Goal: Navigation & Orientation: Find specific page/section

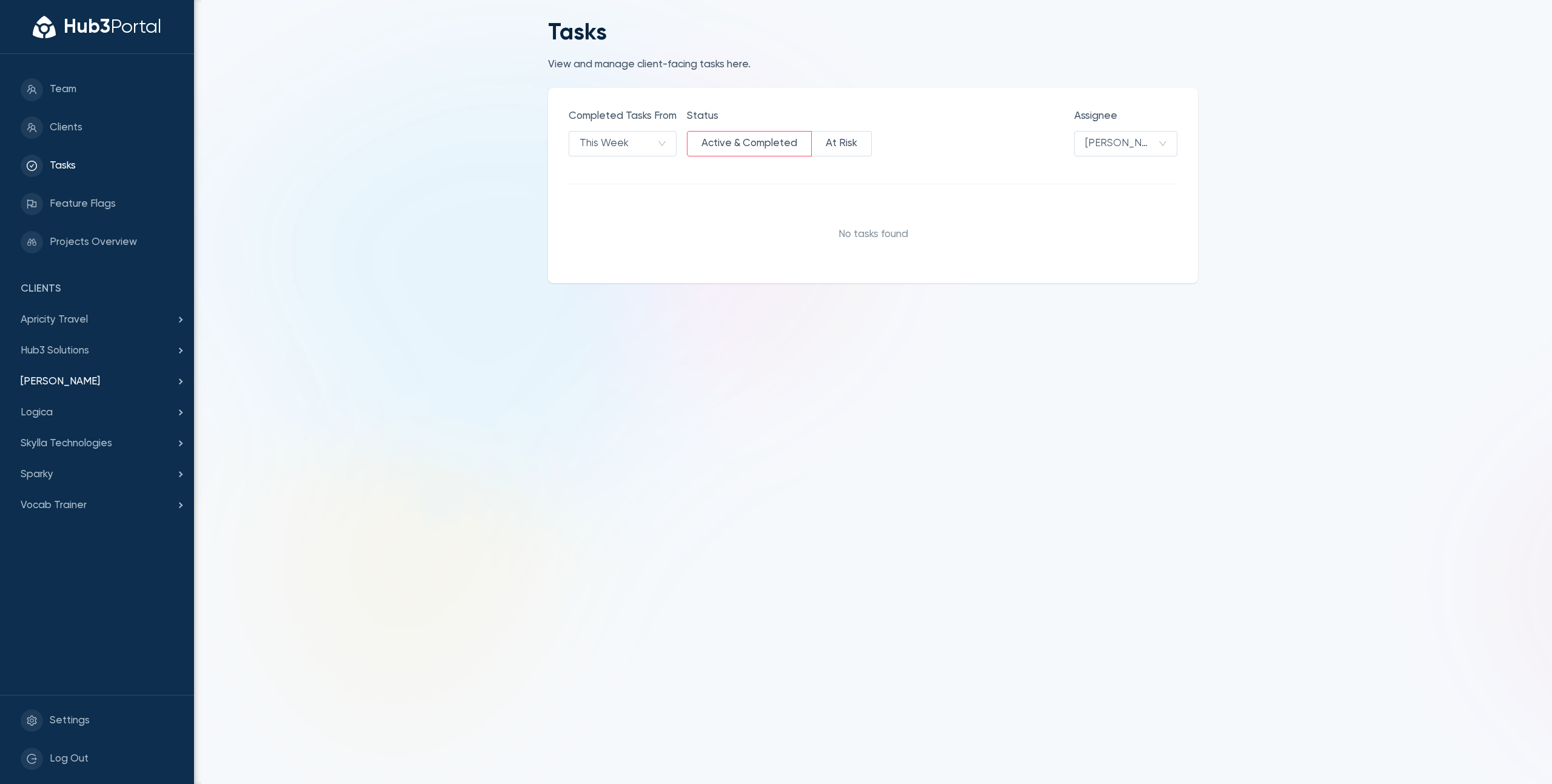
click at [108, 386] on span "[PERSON_NAME]" at bounding box center [97, 382] width 153 height 16
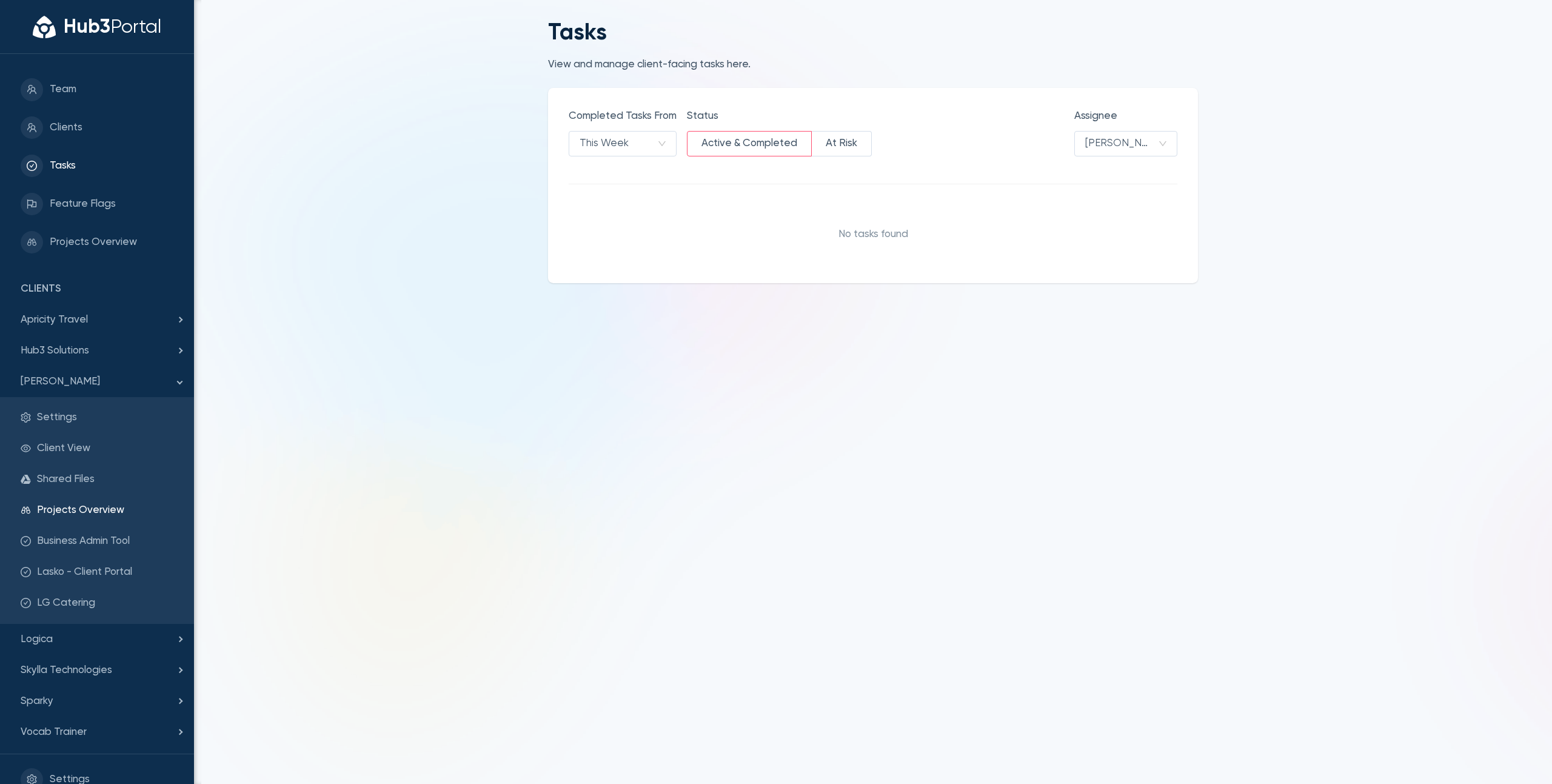
click at [75, 505] on span "Projects Overview" at bounding box center [105, 511] width 137 height 16
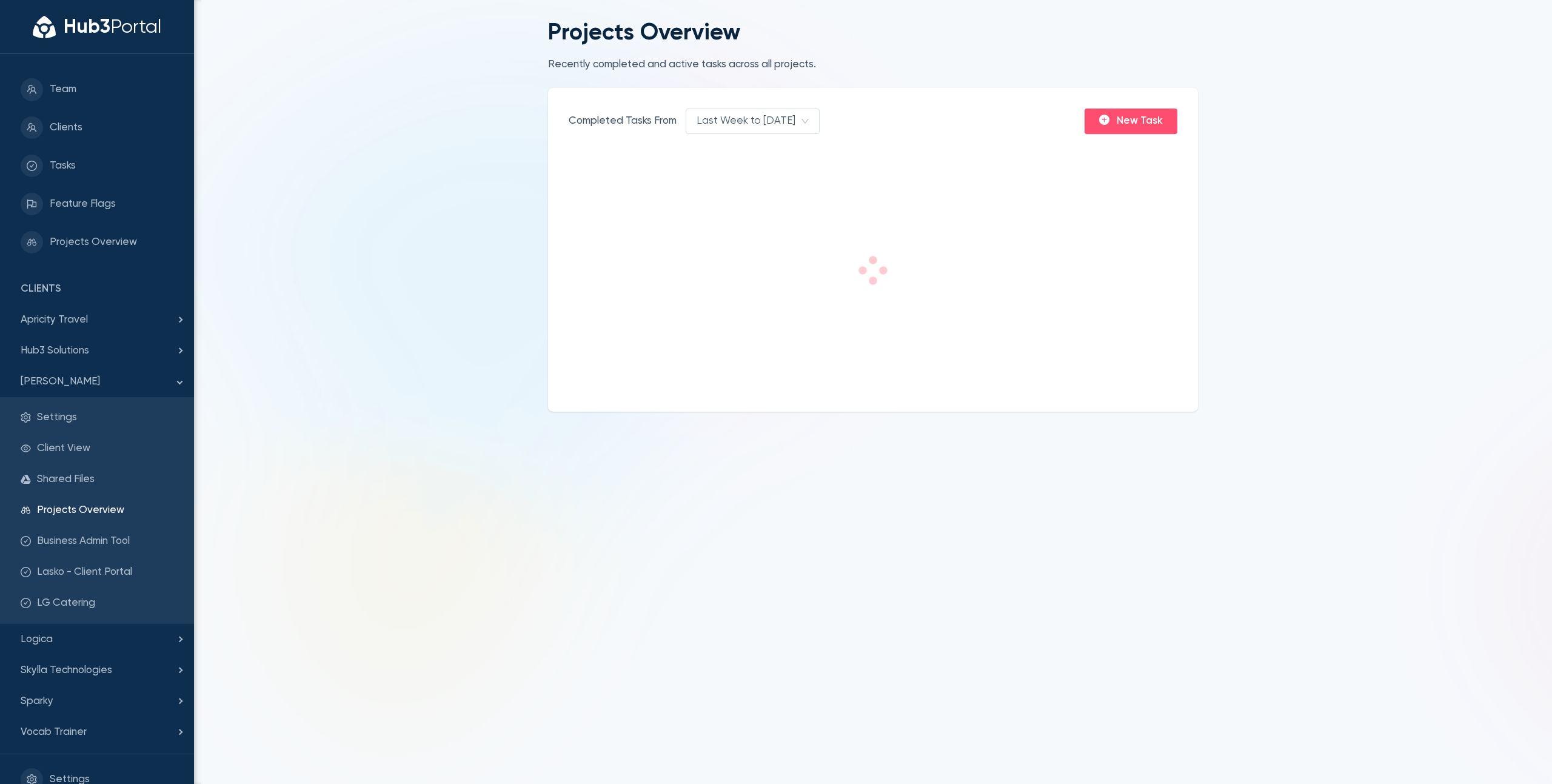
click at [393, 221] on main "Projects Overview Recently completed and active tasks across all projects. Comp…" at bounding box center [873, 392] width 1358 height 784
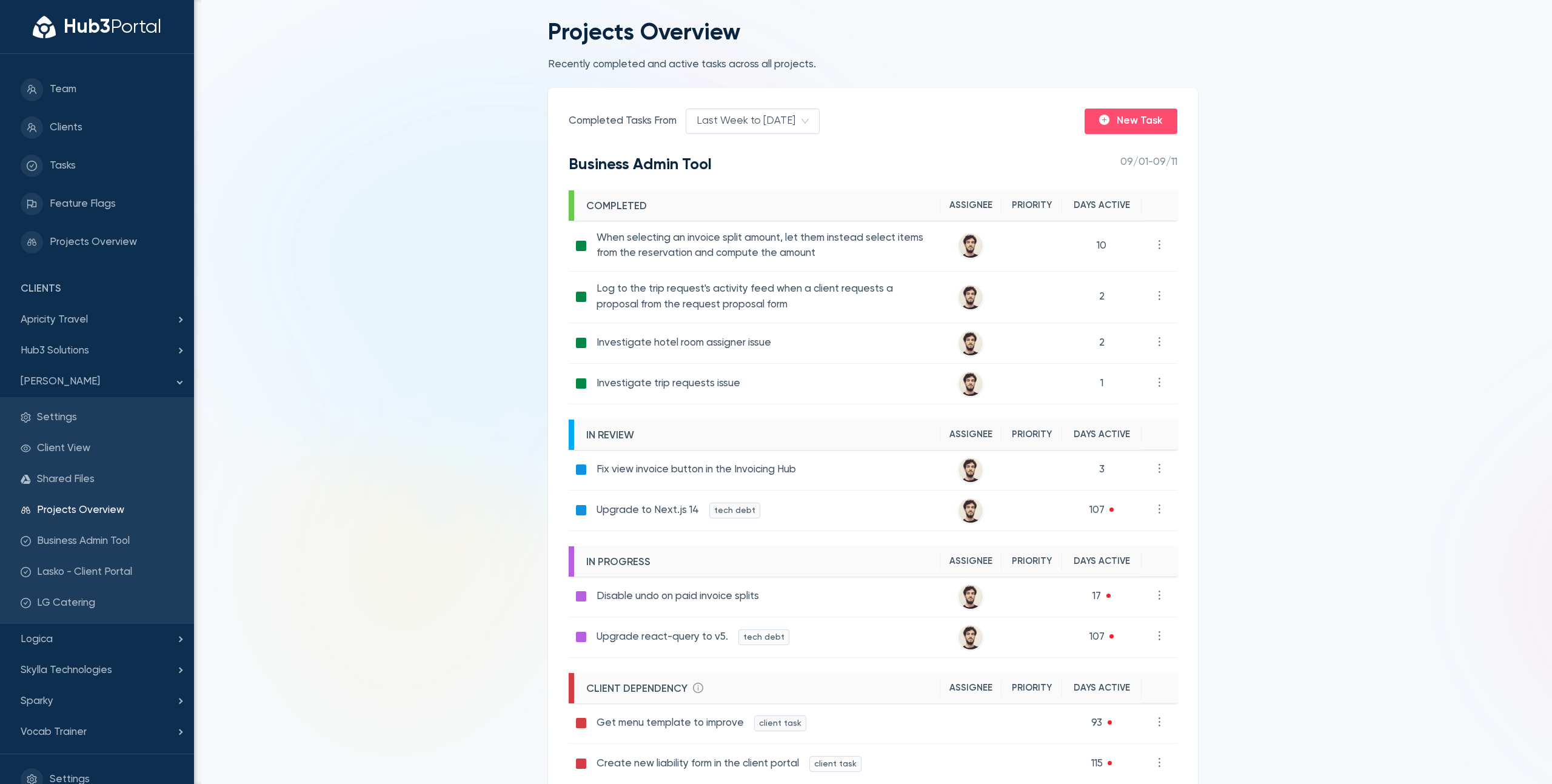
click at [390, 169] on main "Projects Overview Recently completed and active tasks across all projects. Comp…" at bounding box center [873, 392] width 1358 height 784
click at [412, 521] on main "Projects Overview Recently completed and active tasks across all projects. Comp…" at bounding box center [873, 392] width 1358 height 784
click at [370, 177] on main "Projects Overview Recently completed and active tasks across all projects. Comp…" at bounding box center [873, 392] width 1358 height 784
click at [105, 460] on div "Client View" at bounding box center [97, 448] width 194 height 31
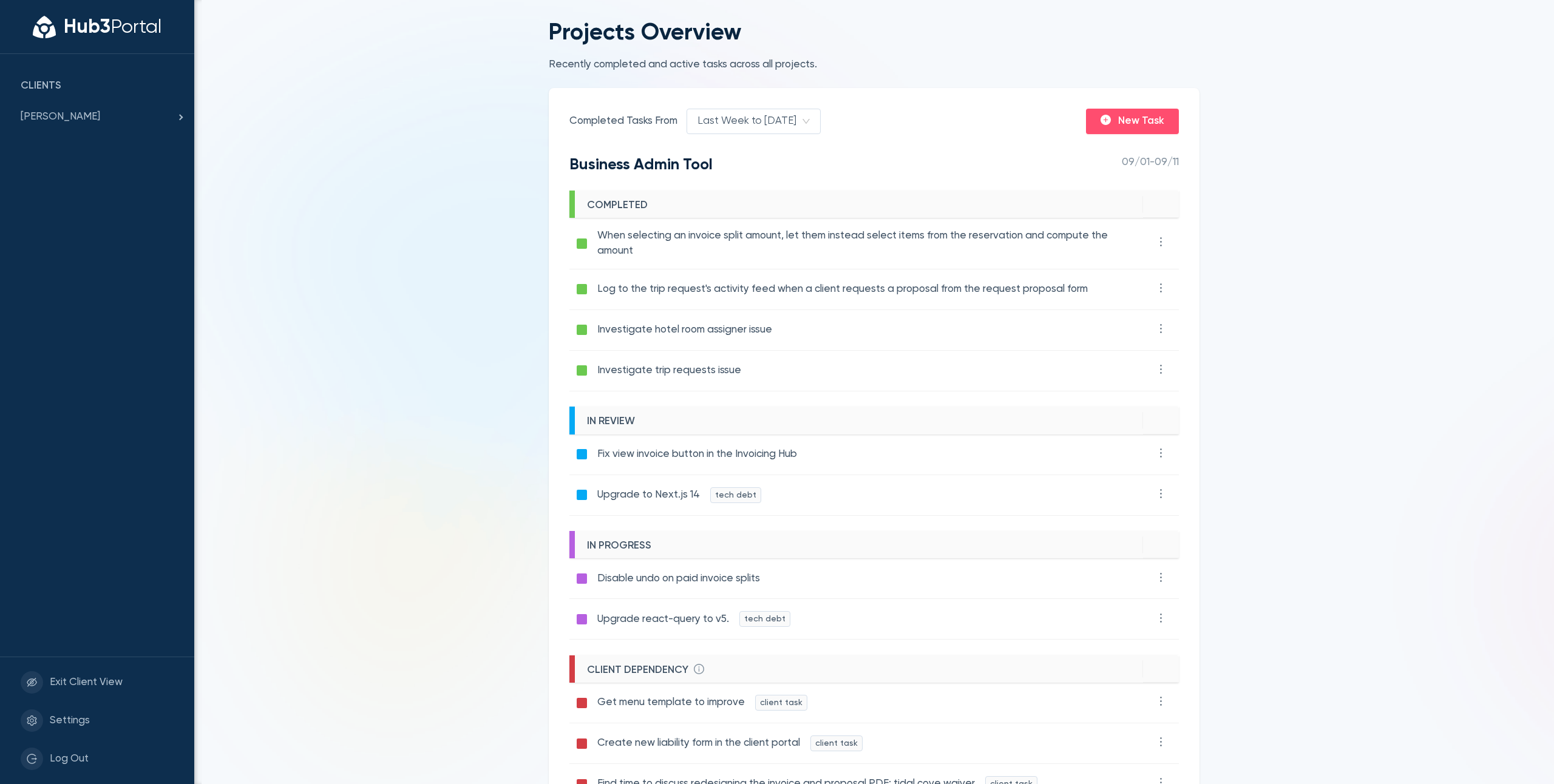
click at [359, 341] on main "Projects Overview Recently completed and active tasks across all projects. Comp…" at bounding box center [874, 392] width 1360 height 784
click at [362, 337] on main "Projects Overview Recently completed and active tasks across all projects. Comp…" at bounding box center [874, 392] width 1360 height 784
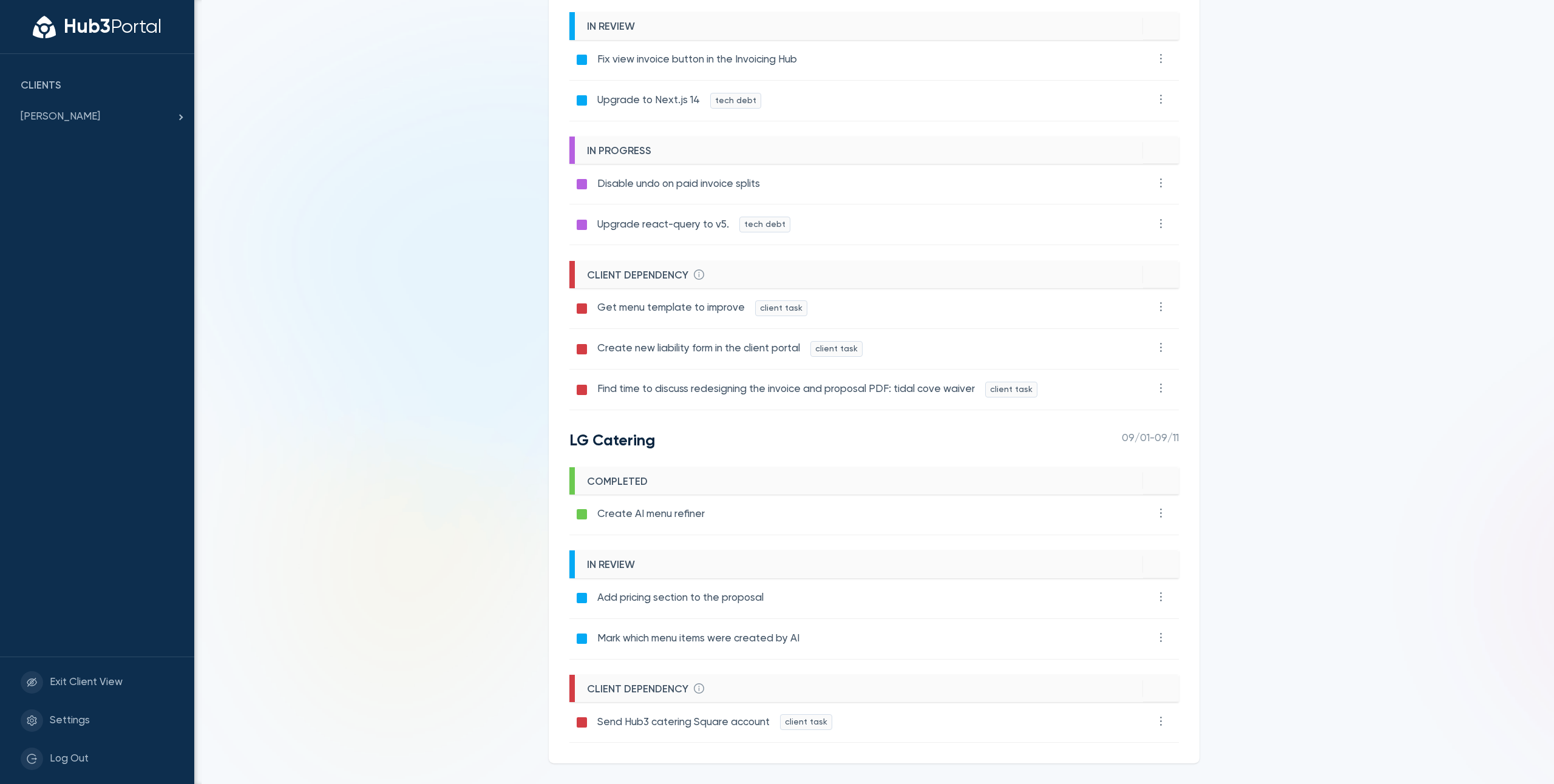
scroll to position [394, 0]
click at [317, 173] on main "Projects Overview Recently completed and active tasks across all projects. Comp…" at bounding box center [874, 392] width 1360 height 784
